Goal: Information Seeking & Learning: Learn about a topic

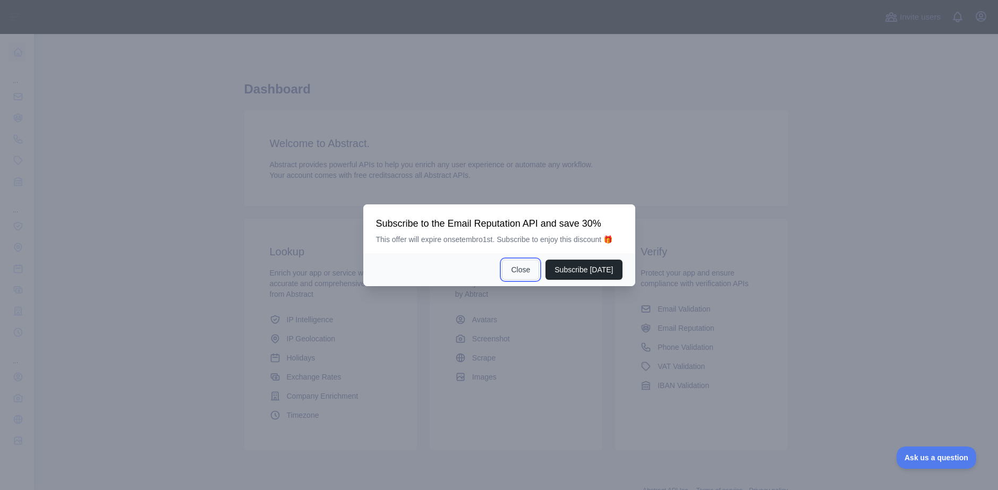
click at [530, 264] on button "Close" at bounding box center [520, 270] width 37 height 20
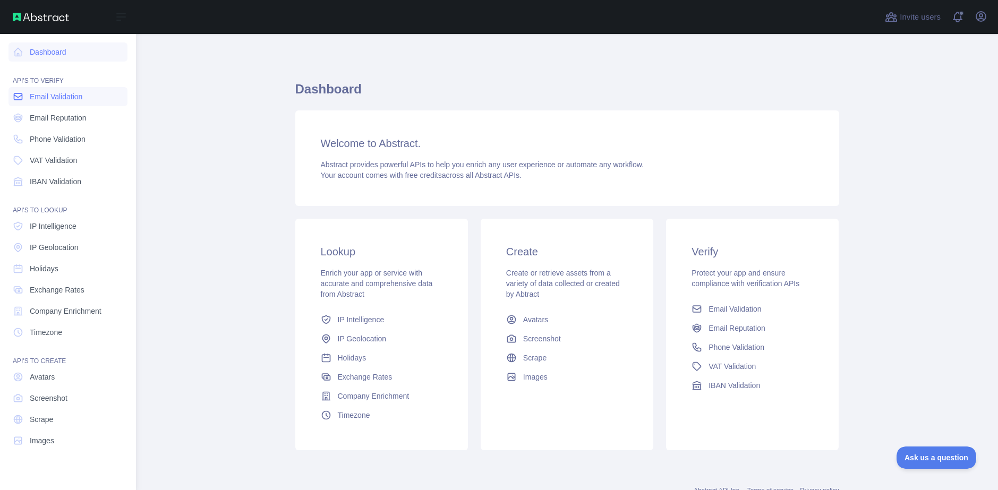
click at [29, 96] on link "Email Validation" at bounding box center [67, 96] width 119 height 19
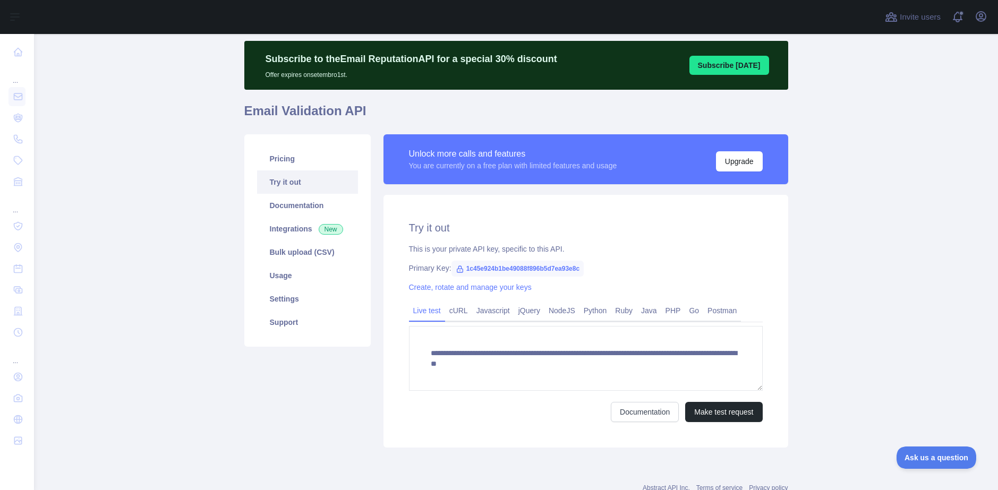
scroll to position [53, 0]
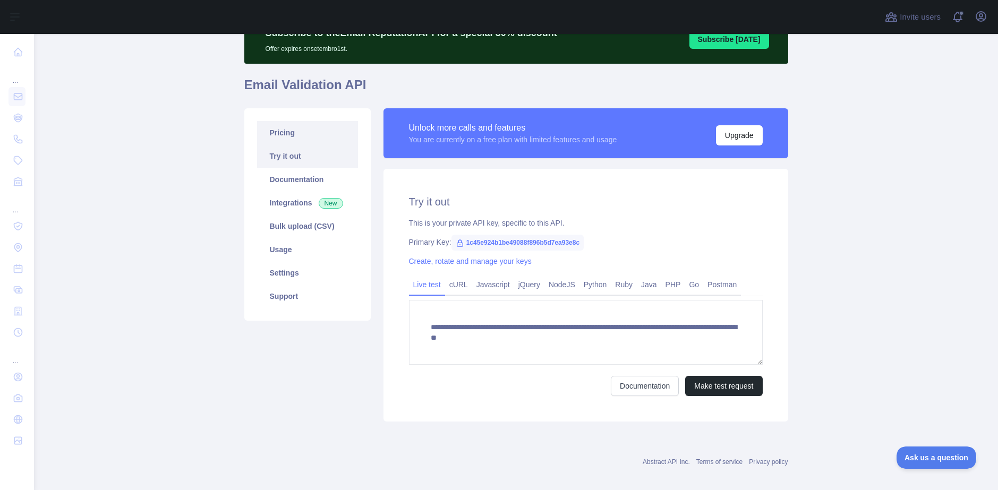
click at [324, 144] on link "Pricing" at bounding box center [307, 132] width 101 height 23
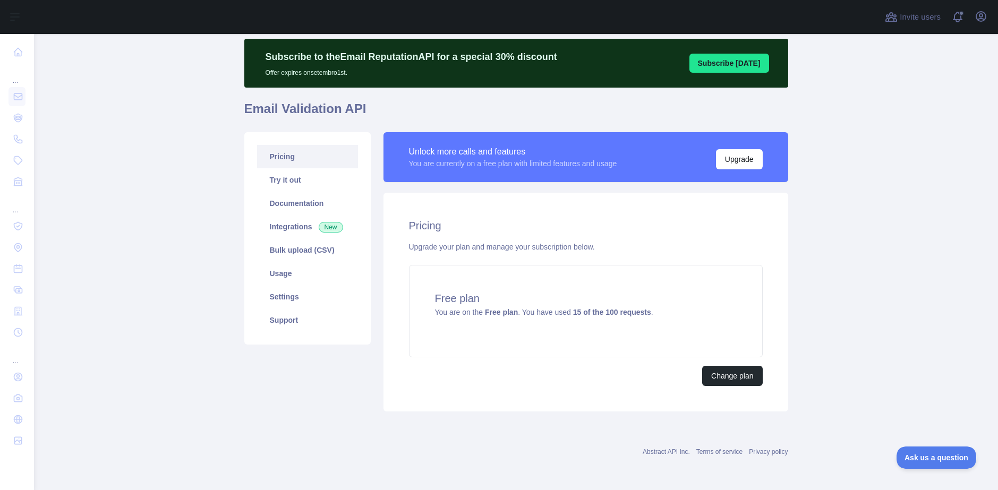
scroll to position [29, 0]
